Goal: Check status: Check status

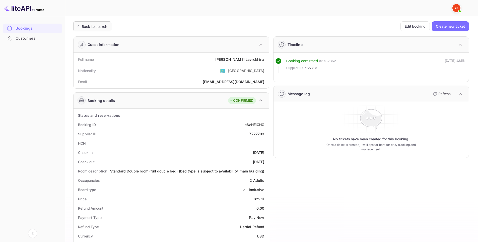
click at [94, 28] on div "Back to search" at bounding box center [94, 26] width 25 height 5
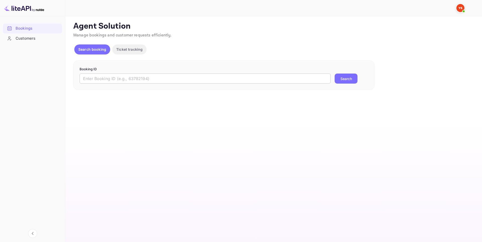
click at [179, 79] on input "text" at bounding box center [205, 79] width 251 height 10
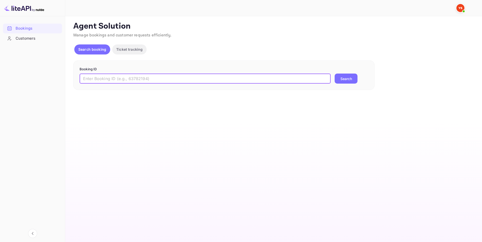
paste input "8892538"
type input "8892538"
click at [347, 75] on button "Search" at bounding box center [346, 79] width 23 height 10
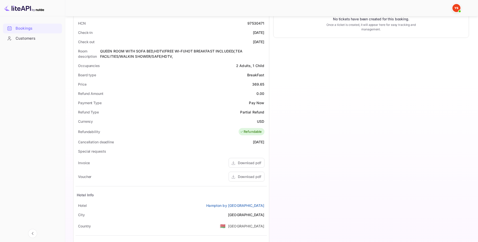
scroll to position [168, 0]
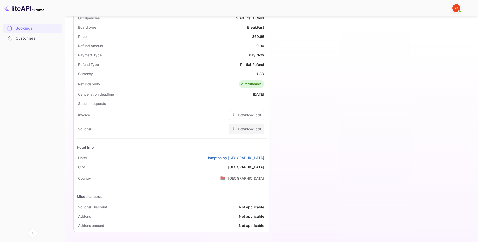
click at [254, 132] on div "Download pdf" at bounding box center [249, 128] width 23 height 5
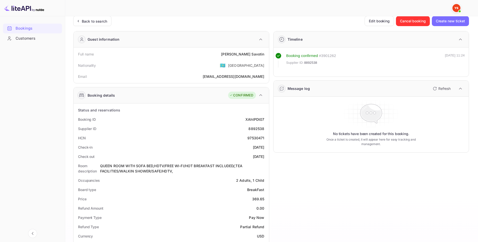
scroll to position [0, 0]
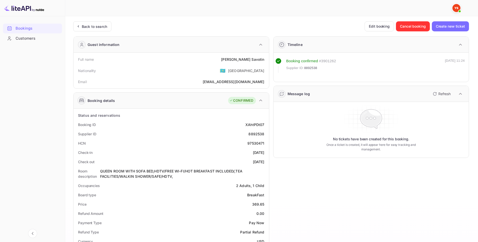
click at [258, 133] on div "8892538" at bounding box center [257, 133] width 16 height 5
copy div "8892538"
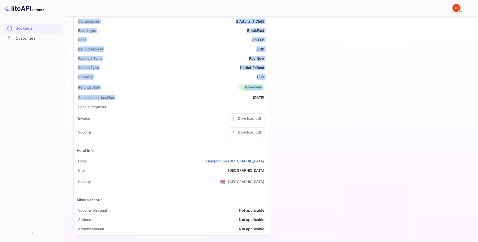
scroll to position [168, 0]
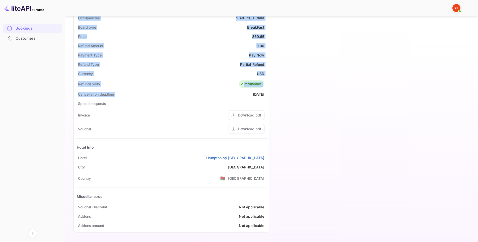
drag, startPoint x: 71, startPoint y: 60, endPoint x: 266, endPoint y: 158, distance: 218.6
click at [266, 158] on div "Unsaved Changes Ticket Affiliate URL [URL][DOMAIN_NAME] Business partner name N…" at bounding box center [268, 43] width 407 height 388
copy div "Full name [PERSON_NAME] Nationality 🇰🇿 [DEMOGRAPHIC_DATA] Email [EMAIL_ADDRESS]…"
